Goal: Information Seeking & Learning: Learn about a topic

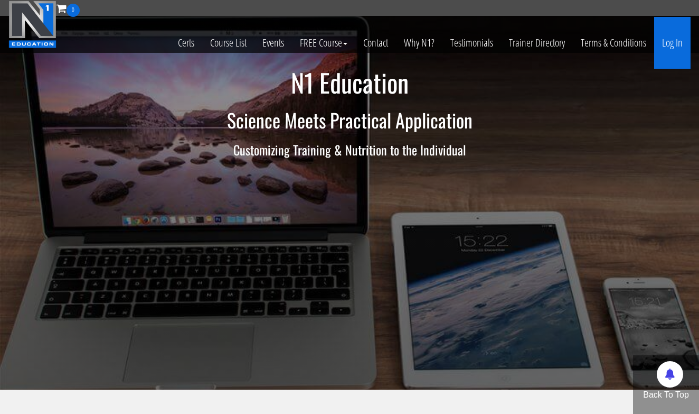
click at [679, 47] on link "Log In" at bounding box center [673, 43] width 36 height 52
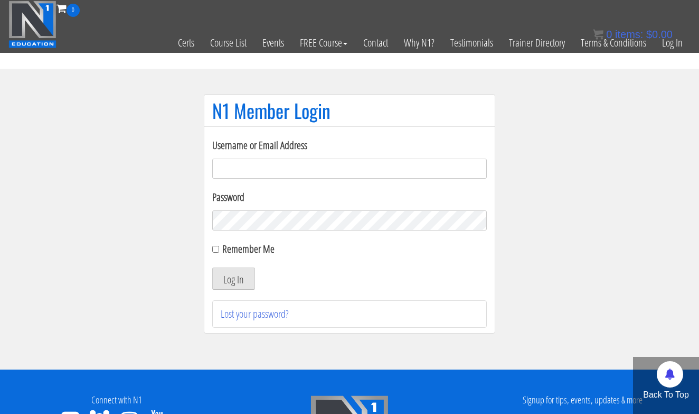
type input "[EMAIL_ADDRESS][DOMAIN_NAME]"
click at [234, 278] on button "Log In" at bounding box center [233, 278] width 43 height 22
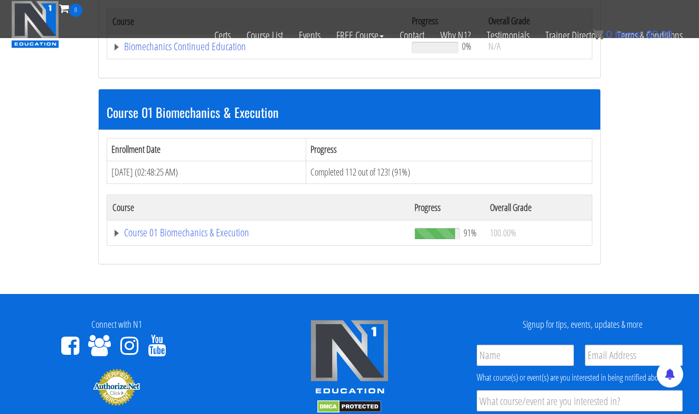
scroll to position [257, 0]
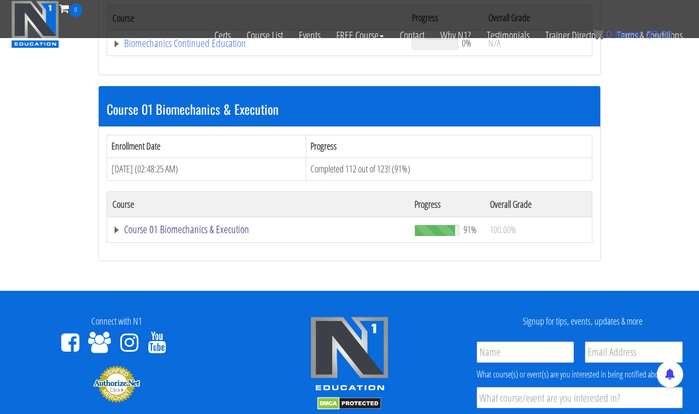
click at [214, 226] on link "Course 01 Biomechanics & Execution" at bounding box center [259, 229] width 292 height 11
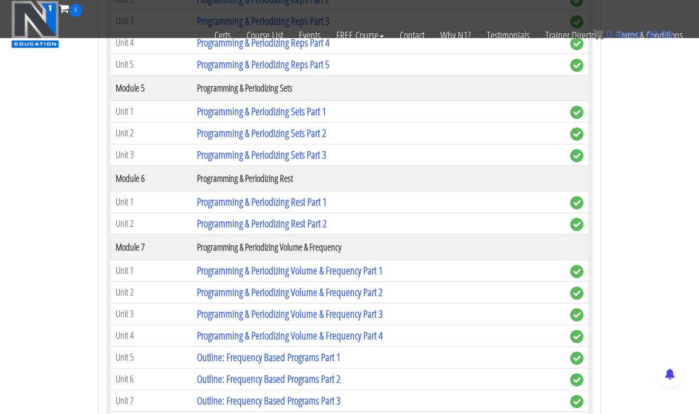
scroll to position [1307, 0]
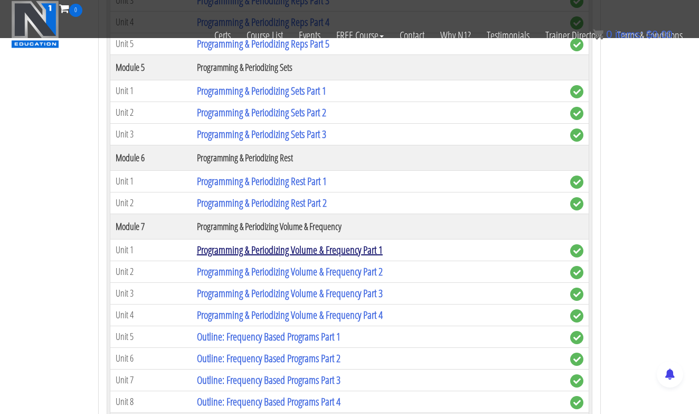
click at [354, 250] on link "Programming & Periodizing Volume & Frequency Part 1" at bounding box center [290, 249] width 186 height 14
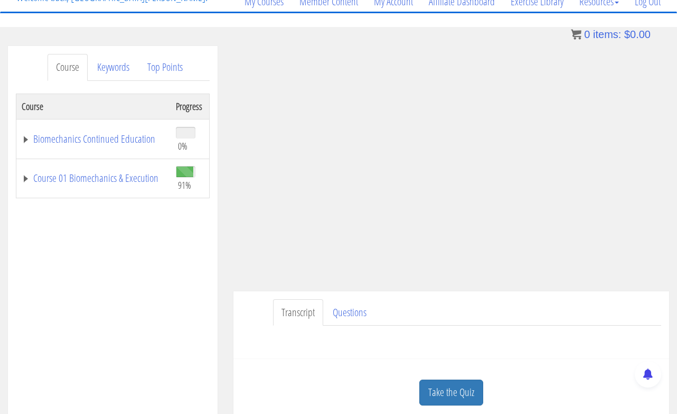
scroll to position [107, 0]
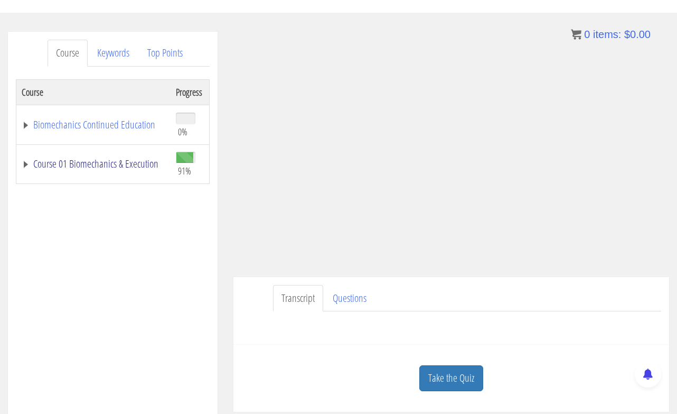
click at [115, 166] on link "Course 01 Biomechanics & Execution" at bounding box center [94, 163] width 144 height 11
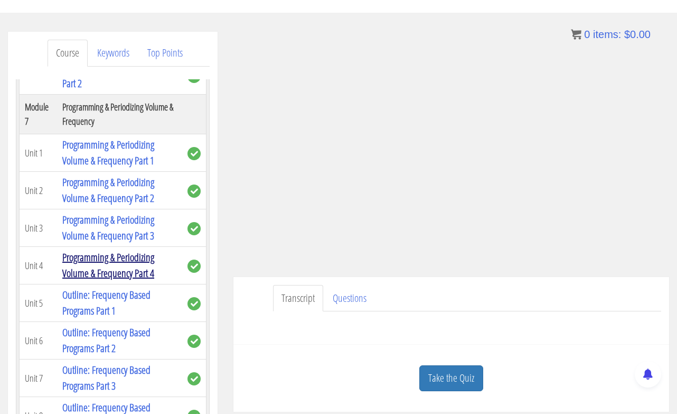
scroll to position [1400, 0]
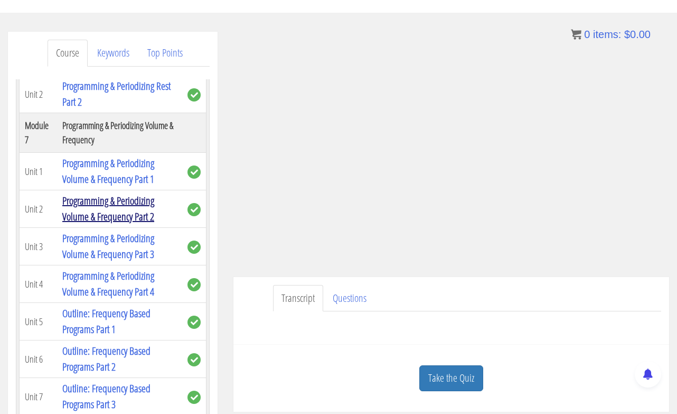
click at [148, 203] on link "Programming & Periodizing Volume & Frequency Part 2" at bounding box center [108, 208] width 92 height 30
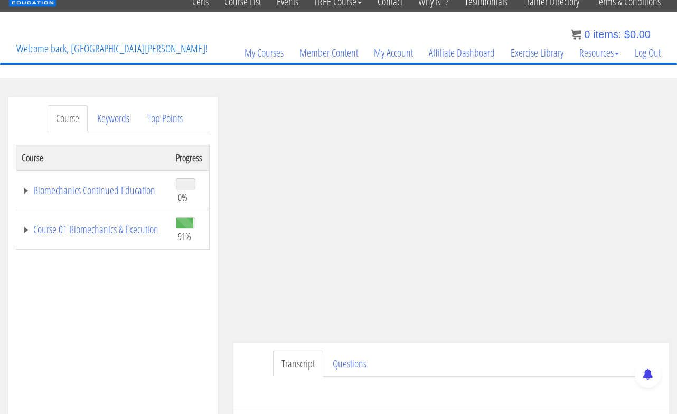
scroll to position [41, 0]
click at [148, 228] on link "Course 01 Biomechanics & Execution" at bounding box center [94, 229] width 144 height 11
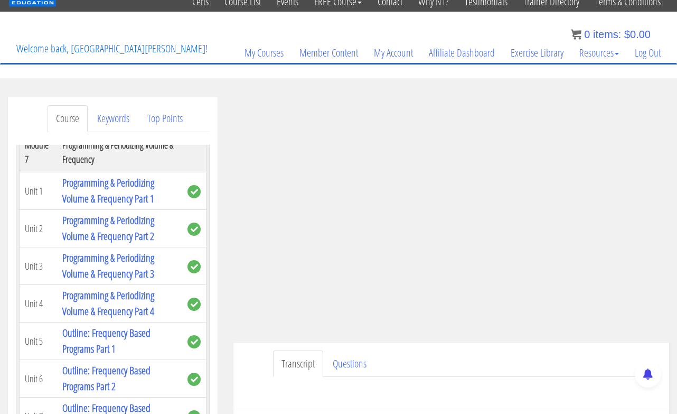
scroll to position [1441, 0]
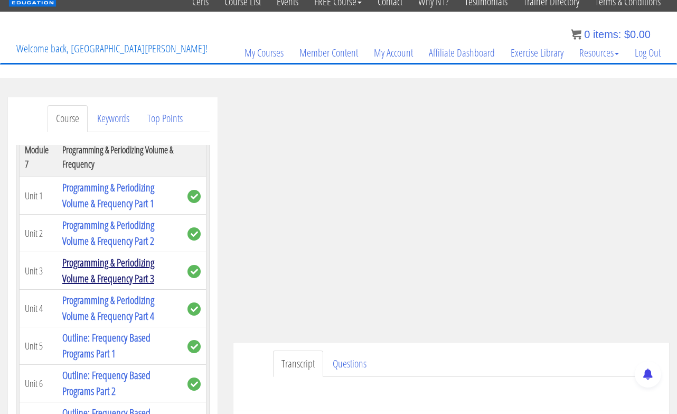
click at [145, 266] on link "Programming & Periodizing Volume & Frequency Part 3" at bounding box center [108, 270] width 92 height 30
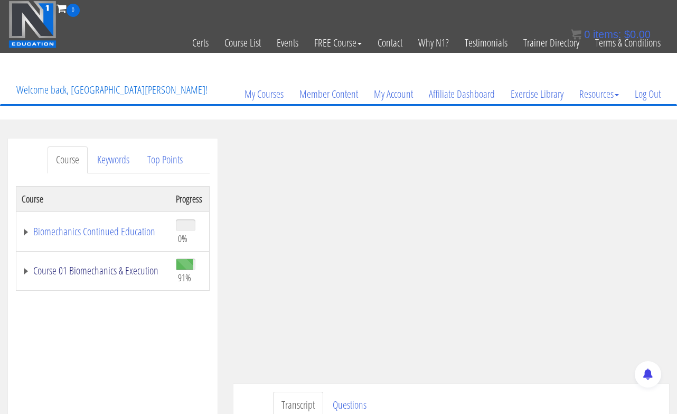
click at [78, 269] on link "Course 01 Biomechanics & Execution" at bounding box center [94, 270] width 144 height 11
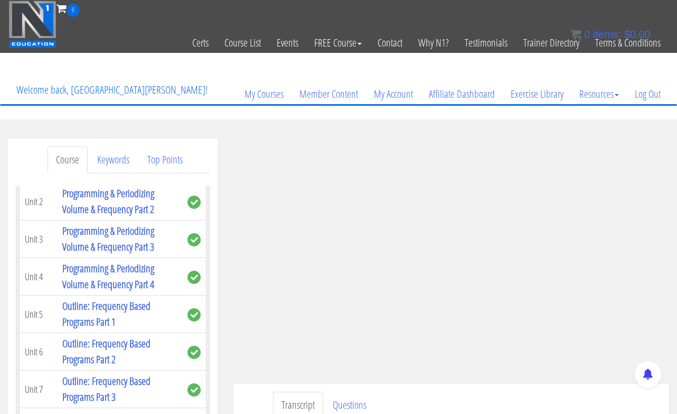
scroll to position [1519, 0]
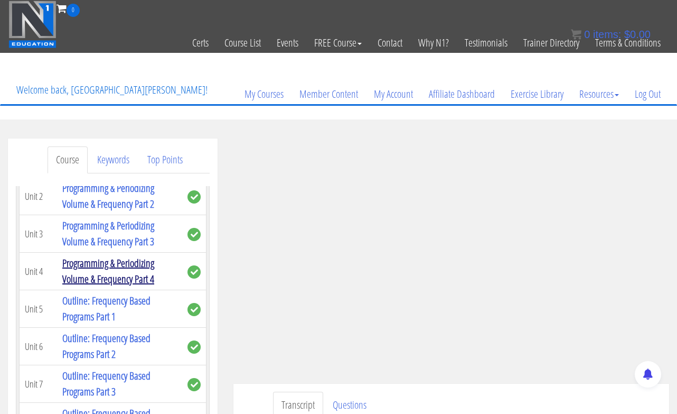
click at [123, 277] on link "Programming & Periodizing Volume & Frequency Part 4" at bounding box center [108, 271] width 92 height 30
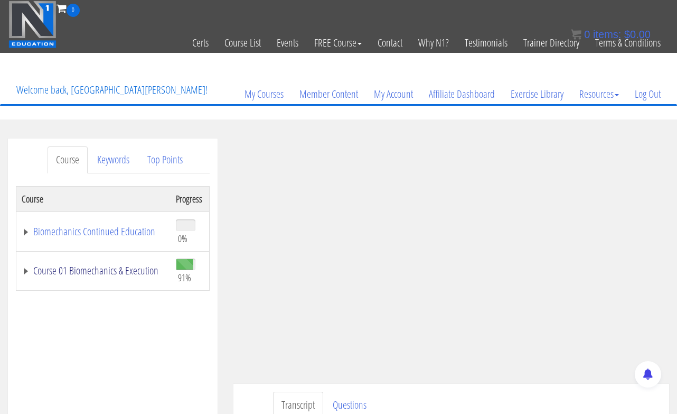
click at [105, 266] on link "Course 01 Biomechanics & Execution" at bounding box center [94, 270] width 144 height 11
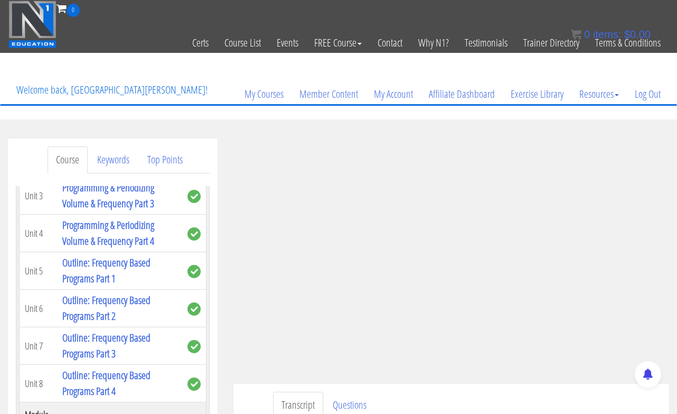
scroll to position [1561, 0]
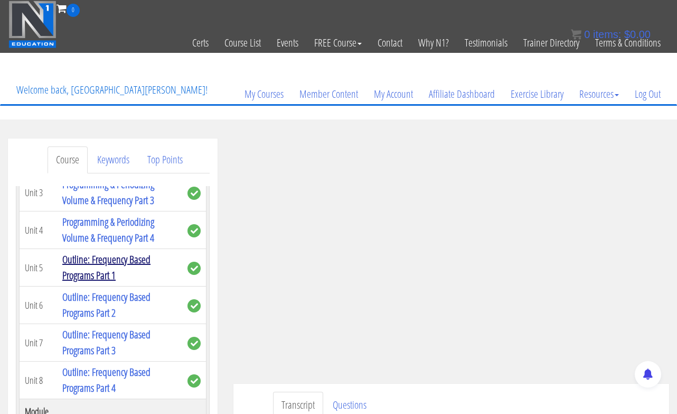
click at [96, 278] on link "Outline: Frequency Based Programs Part 1" at bounding box center [106, 267] width 88 height 30
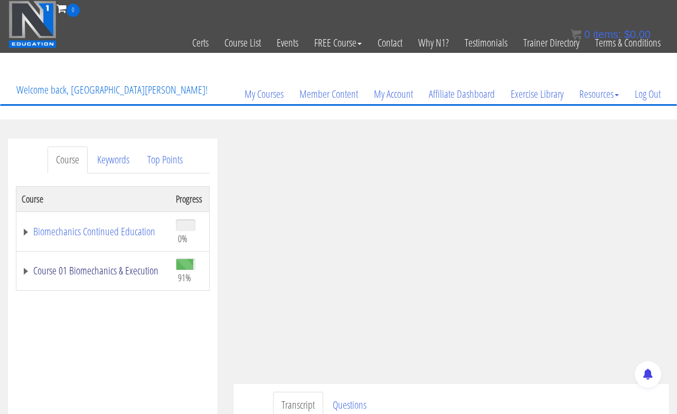
click at [114, 265] on link "Course 01 Biomechanics & Execution" at bounding box center [94, 270] width 144 height 11
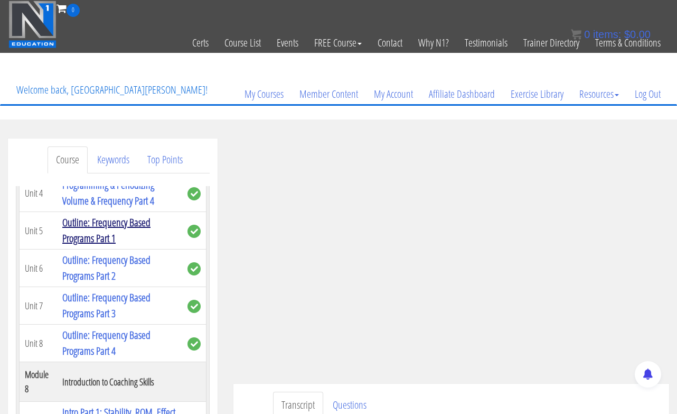
scroll to position [1599, 0]
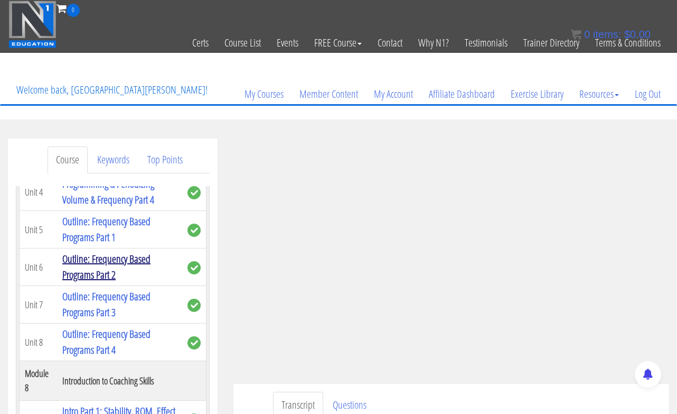
click at [104, 264] on link "Outline: Frequency Based Programs Part 2" at bounding box center [106, 266] width 88 height 30
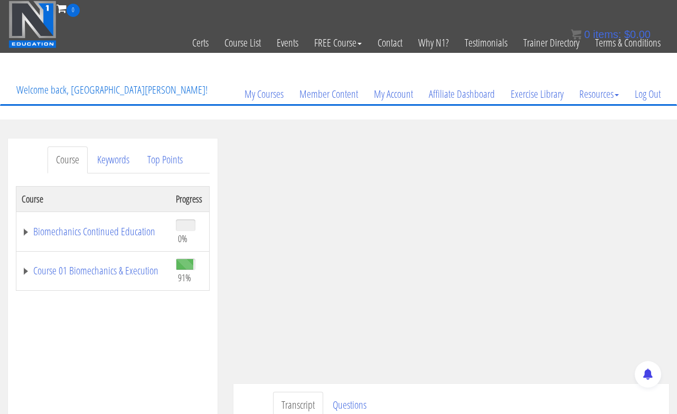
click at [564, 394] on ul "Transcript Questions" at bounding box center [467, 404] width 388 height 27
click at [139, 274] on link "Course 01 Biomechanics & Execution" at bounding box center [94, 270] width 144 height 11
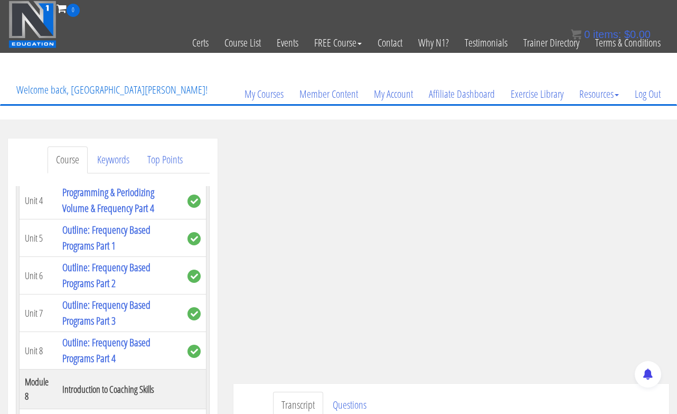
scroll to position [1598, 0]
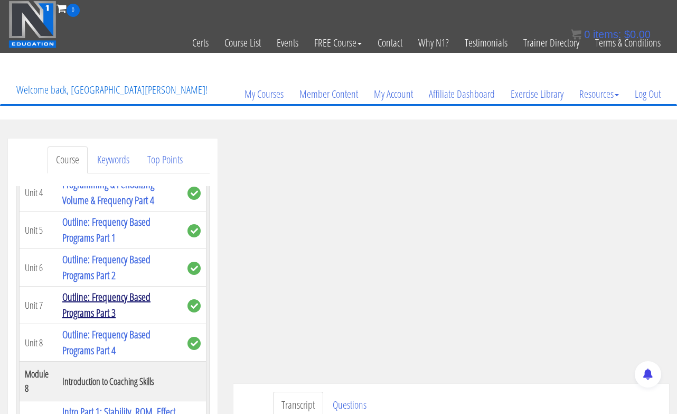
click at [133, 300] on link "Outline: Frequency Based Programs Part 3" at bounding box center [106, 305] width 88 height 30
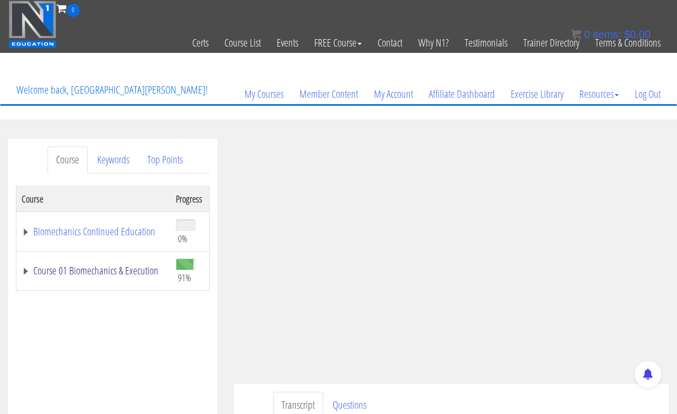
click at [147, 270] on link "Course 01 Biomechanics & Execution" at bounding box center [94, 270] width 144 height 11
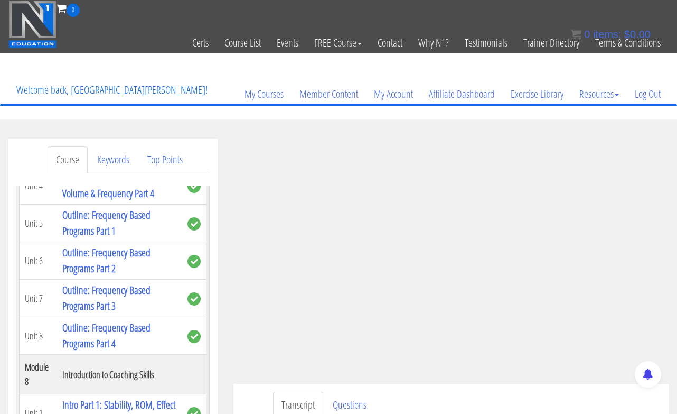
scroll to position [1644, 0]
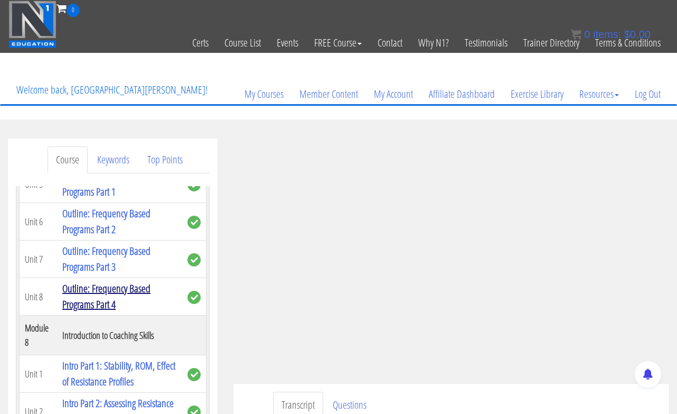
click at [100, 291] on link "Outline: Frequency Based Programs Part 4" at bounding box center [106, 296] width 88 height 30
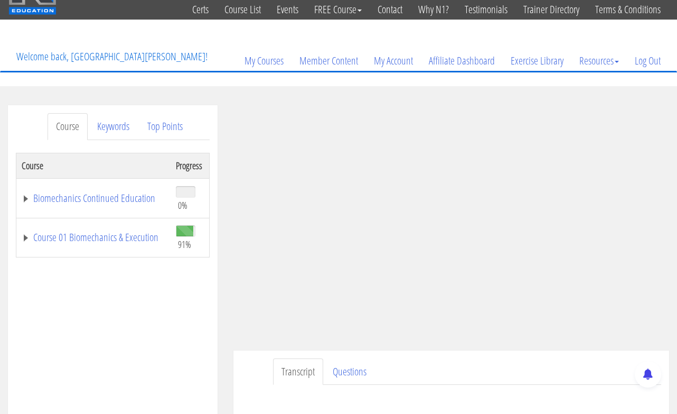
scroll to position [34, 0]
click at [586, 359] on ul "Transcript Questions" at bounding box center [467, 371] width 388 height 27
click at [574, 365] on ul "Transcript Questions" at bounding box center [467, 371] width 388 height 27
